Goal: Find specific page/section: Find specific page/section

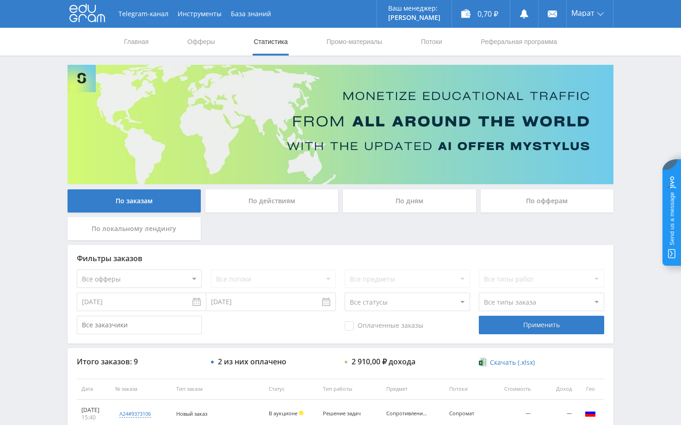
drag, startPoint x: 649, startPoint y: 123, endPoint x: 479, endPoint y: 99, distance: 171.5
click at [647, 123] on div "Telegram-канал Инструменты База знаний Ваш менеджер: [PERSON_NAME] Online @edug…" at bounding box center [340, 364] width 681 height 729
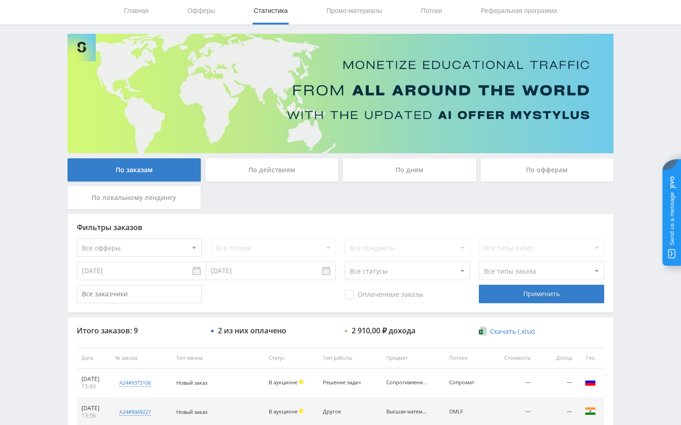
scroll to position [27, 0]
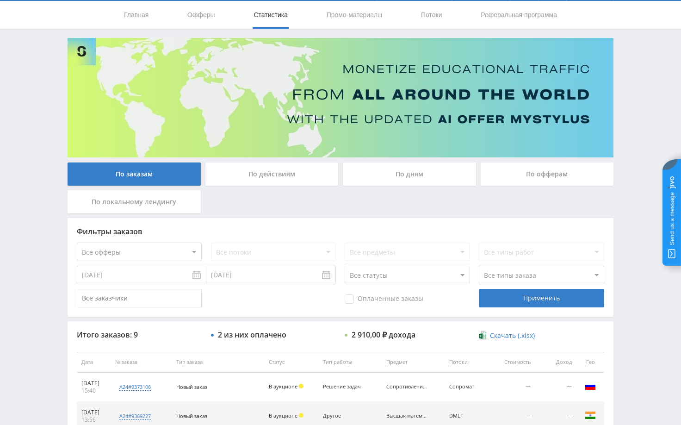
click at [646, 115] on div "Telegram-канал Инструменты База знаний Ваш менеджер: [PERSON_NAME] Online @edug…" at bounding box center [340, 337] width 681 height 729
click at [621, 83] on div "Telegram-канал Инструменты База знаний Ваш менеджер: [PERSON_NAME] Online @edug…" at bounding box center [340, 337] width 681 height 729
click at [628, 81] on div "Telegram-канал Инструменты База знаний Ваш менеджер: [PERSON_NAME] Online @edug…" at bounding box center [340, 337] width 681 height 729
click at [649, 121] on div "Telegram-канал Инструменты База знаний Ваш менеджер: [PERSON_NAME] Online @edug…" at bounding box center [340, 337] width 681 height 729
click at [646, 122] on div "Telegram-канал Инструменты База знаний Ваш менеджер: [PERSON_NAME] Online @edug…" at bounding box center [340, 337] width 681 height 729
